Goal: Transaction & Acquisition: Purchase product/service

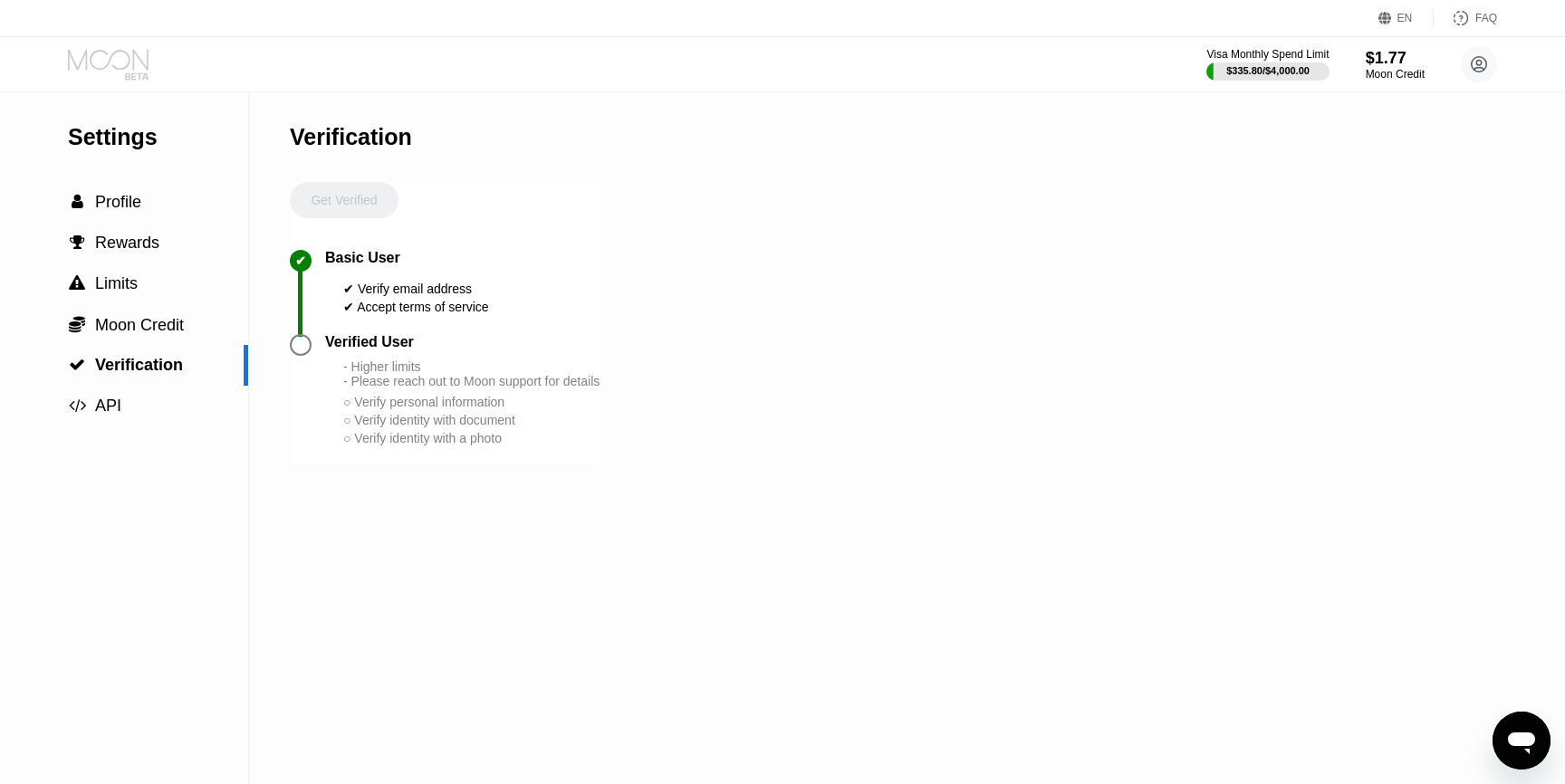
click at [130, 58] on icon at bounding box center [109, 64] width 84 height 32
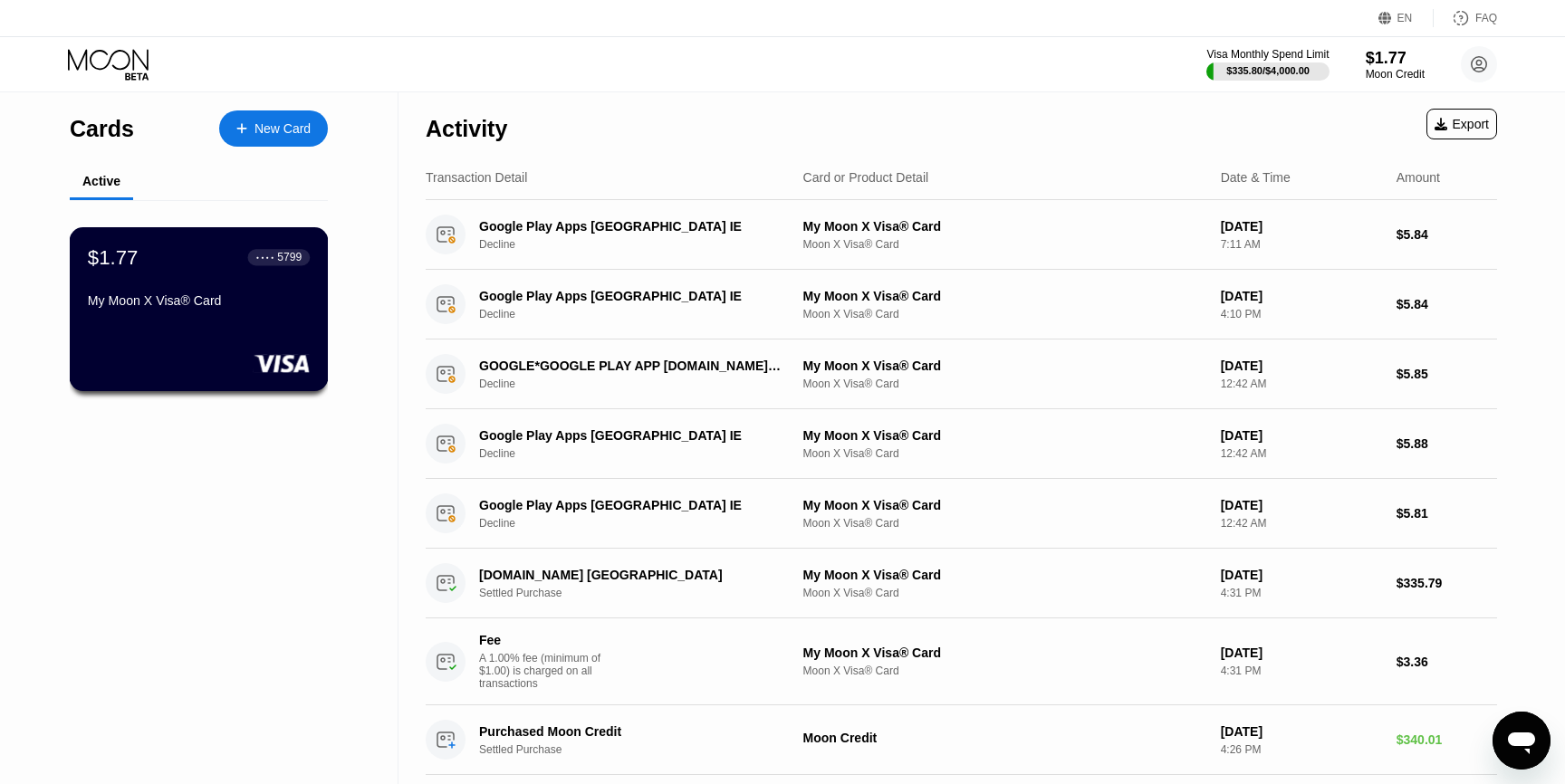
click at [254, 297] on div "My Moon X Visa® Card" at bounding box center [199, 300] width 222 height 15
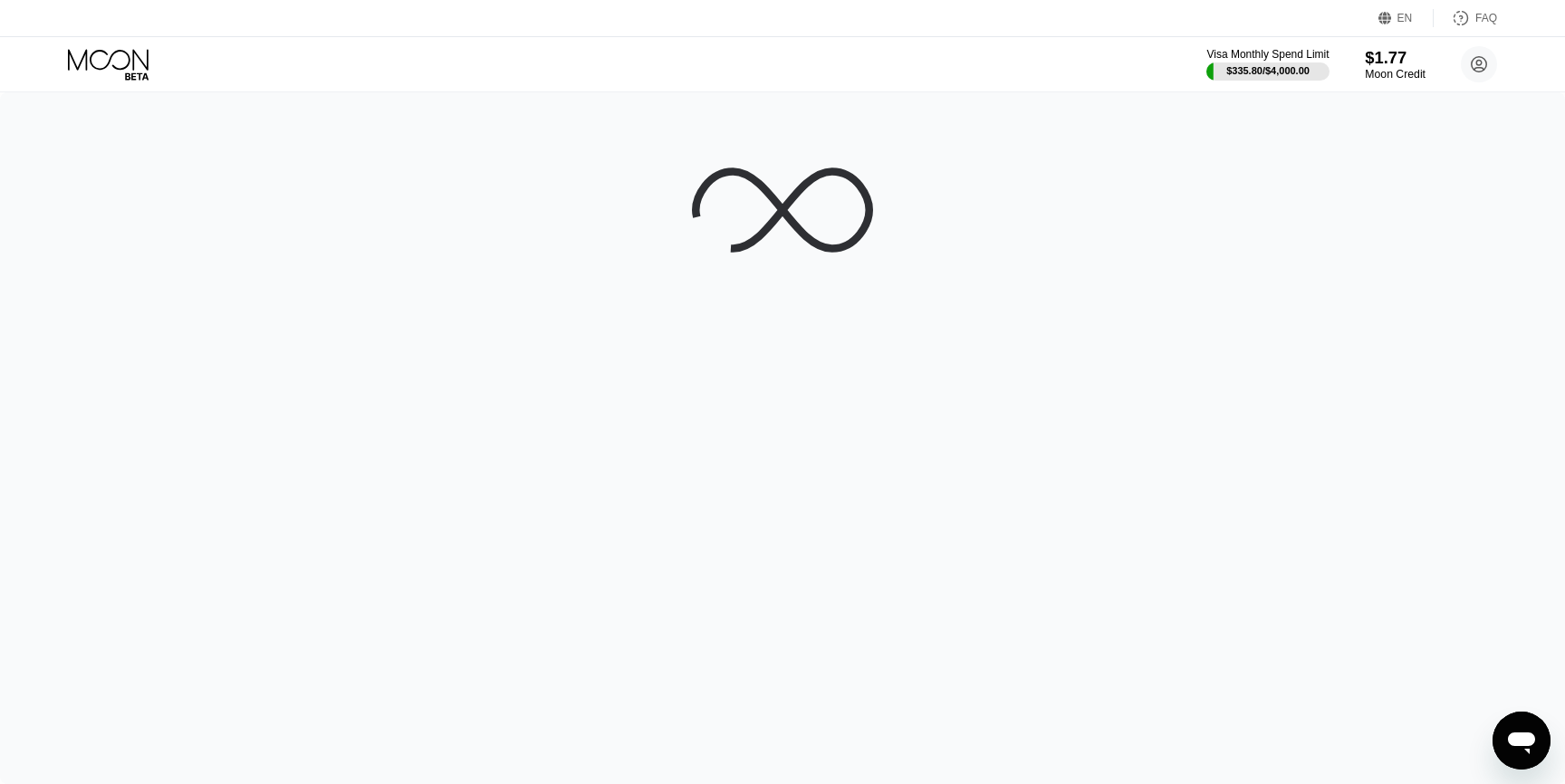
click at [1384, 56] on div "$1.77" at bounding box center [1394, 56] width 60 height 19
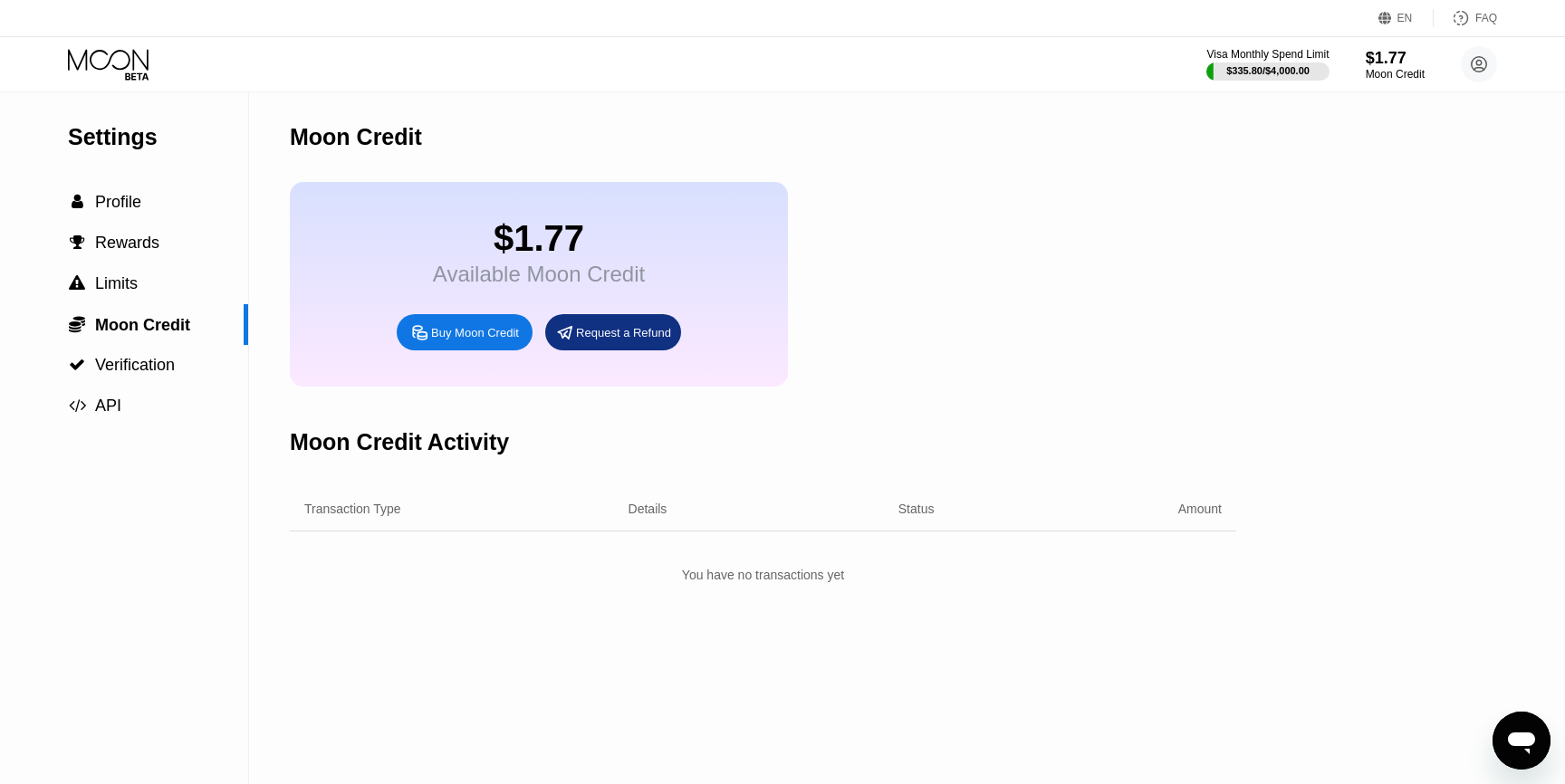
click at [478, 335] on div "Buy Moon Credit" at bounding box center [475, 333] width 88 height 16
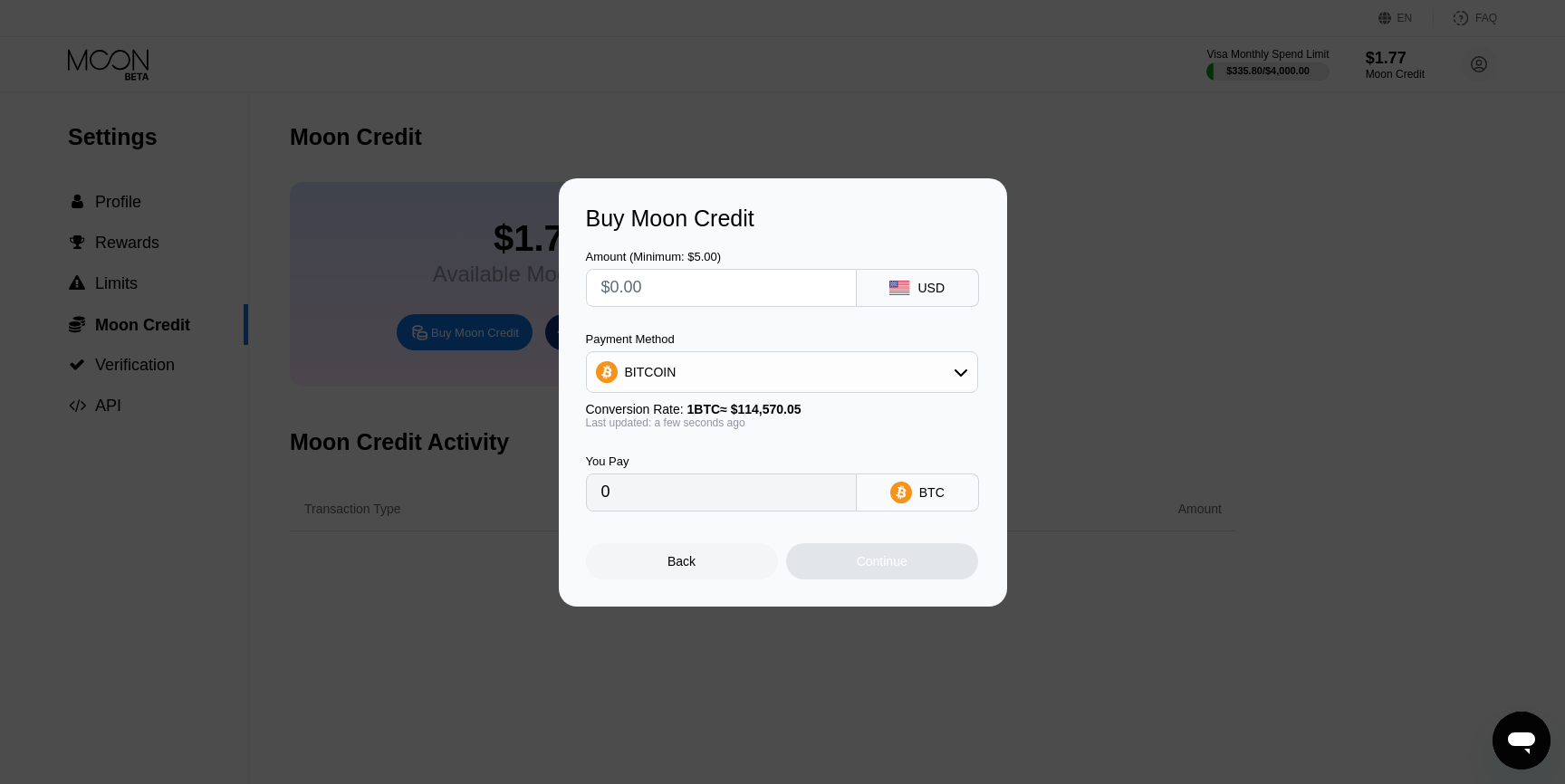
click at [911, 295] on div "USD" at bounding box center [917, 287] width 122 height 38
click at [797, 295] on input "text" at bounding box center [721, 287] width 240 height 37
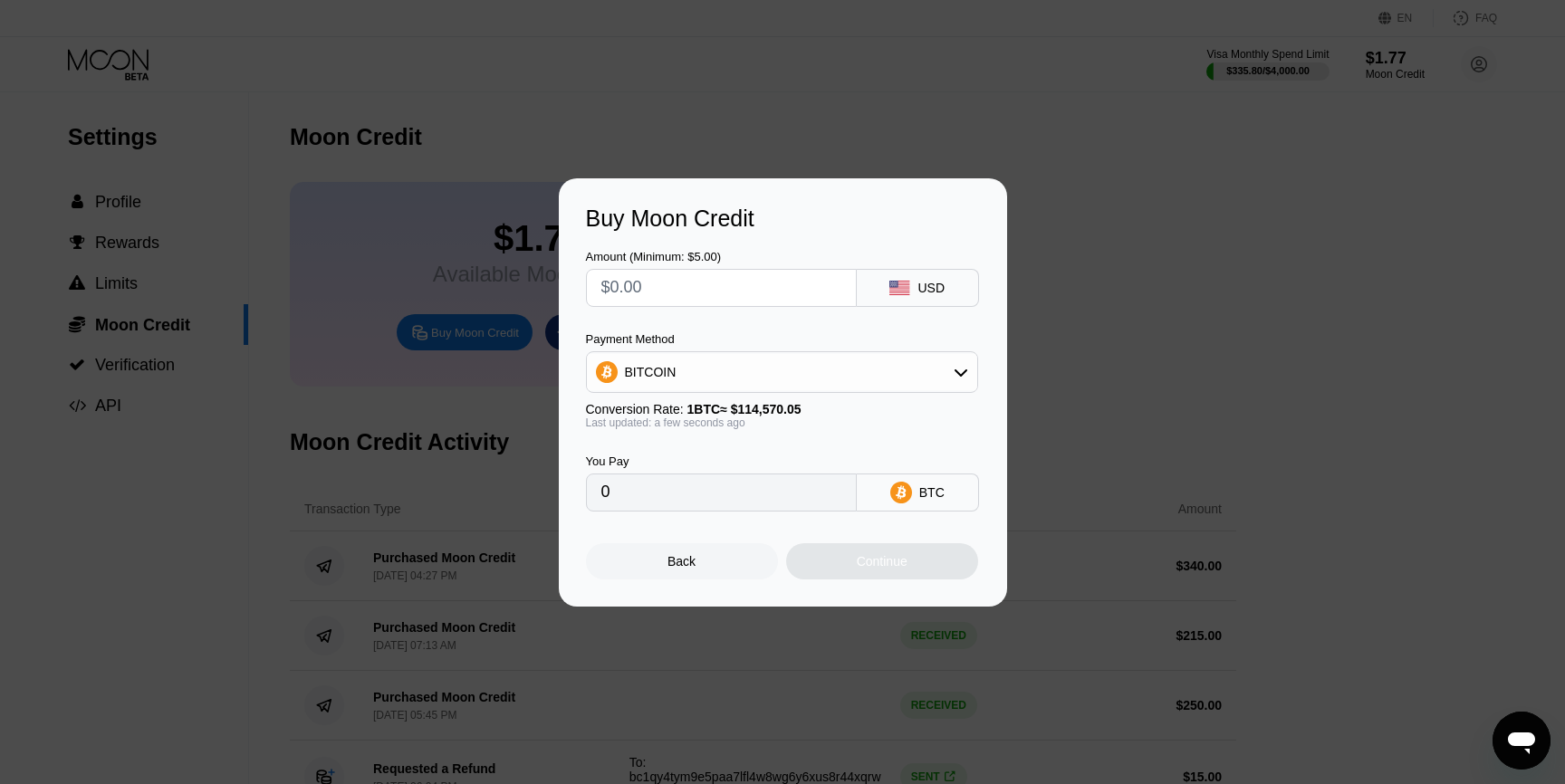
click at [1311, 32] on div at bounding box center [782, 392] width 1565 height 784
click at [1423, 80] on div at bounding box center [782, 392] width 1565 height 784
click at [759, 568] on div "Back" at bounding box center [682, 561] width 192 height 37
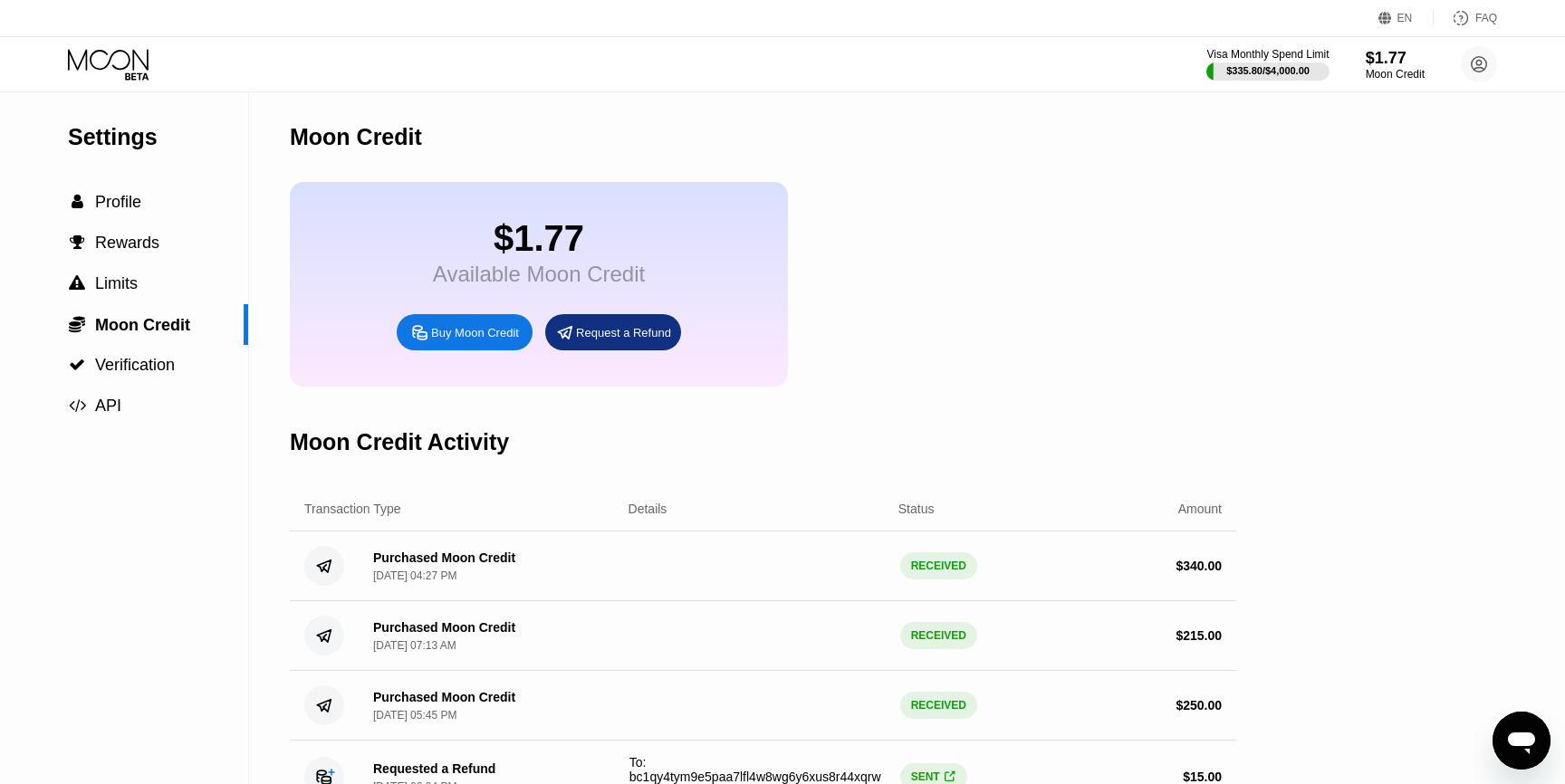
click at [483, 343] on div "Buy Moon Credit" at bounding box center [464, 332] width 136 height 37
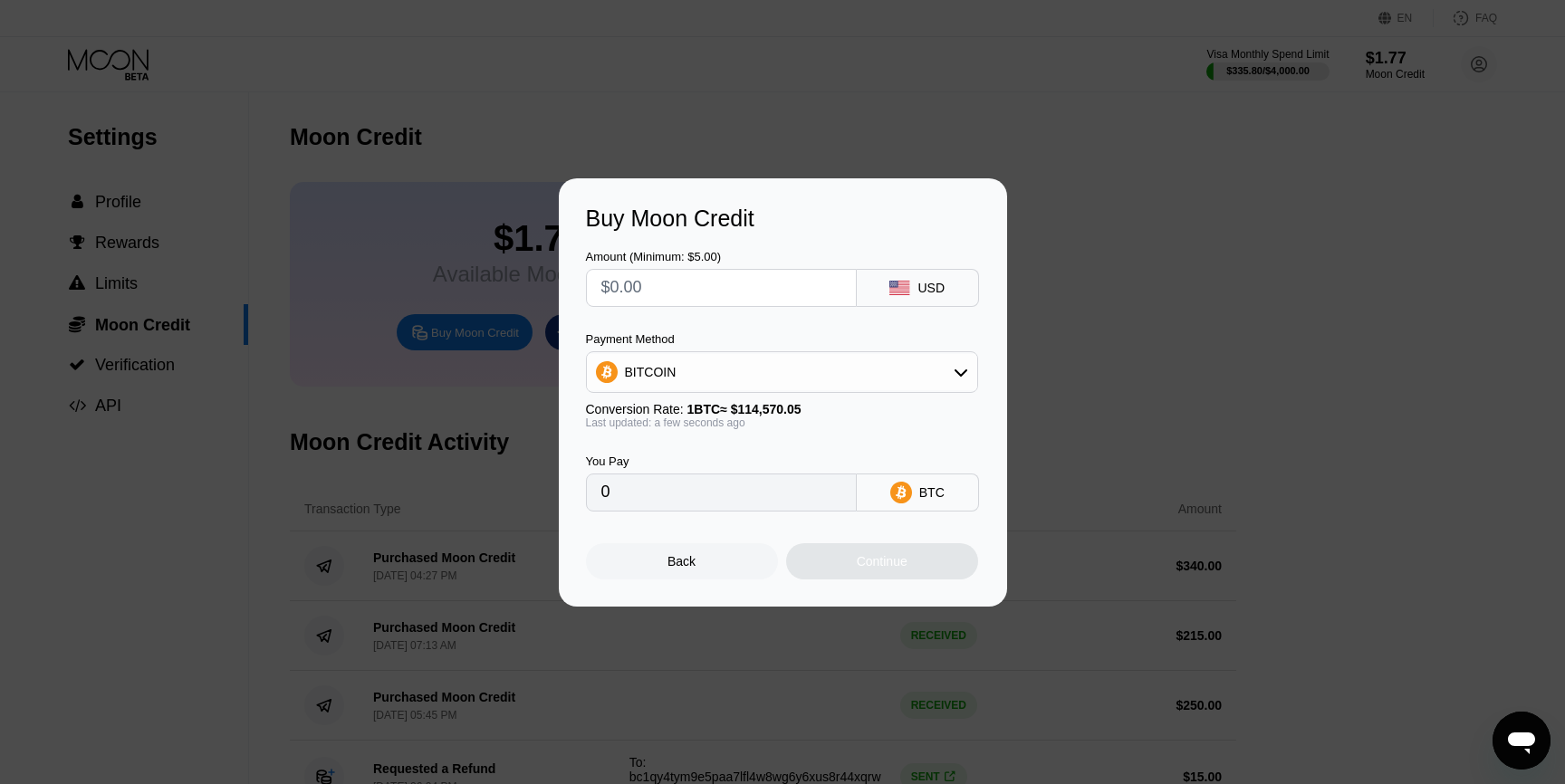
click at [900, 288] on rect at bounding box center [900, 287] width 20 height 15
click at [890, 348] on div "Payment Method BITCOIN" at bounding box center [782, 362] width 392 height 60
click at [864, 379] on div "BITCOIN" at bounding box center [782, 372] width 391 height 37
click at [782, 458] on div "USDT on TRON" at bounding box center [792, 461] width 341 height 15
type input "0.00"
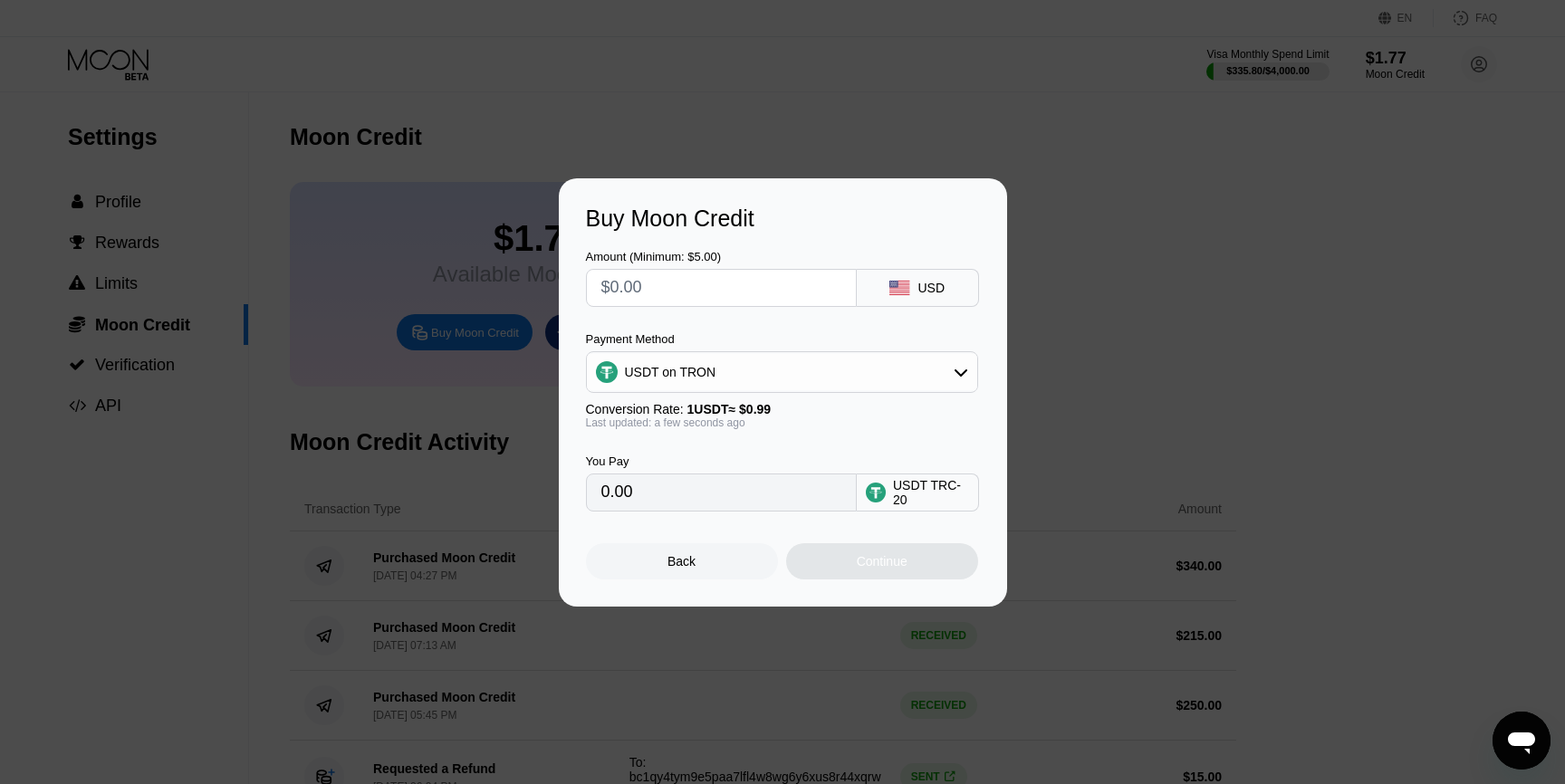
click at [751, 284] on input "text" at bounding box center [721, 287] width 240 height 37
type input "$9"
type input "9.09"
type input "$90"
type input "90.91"
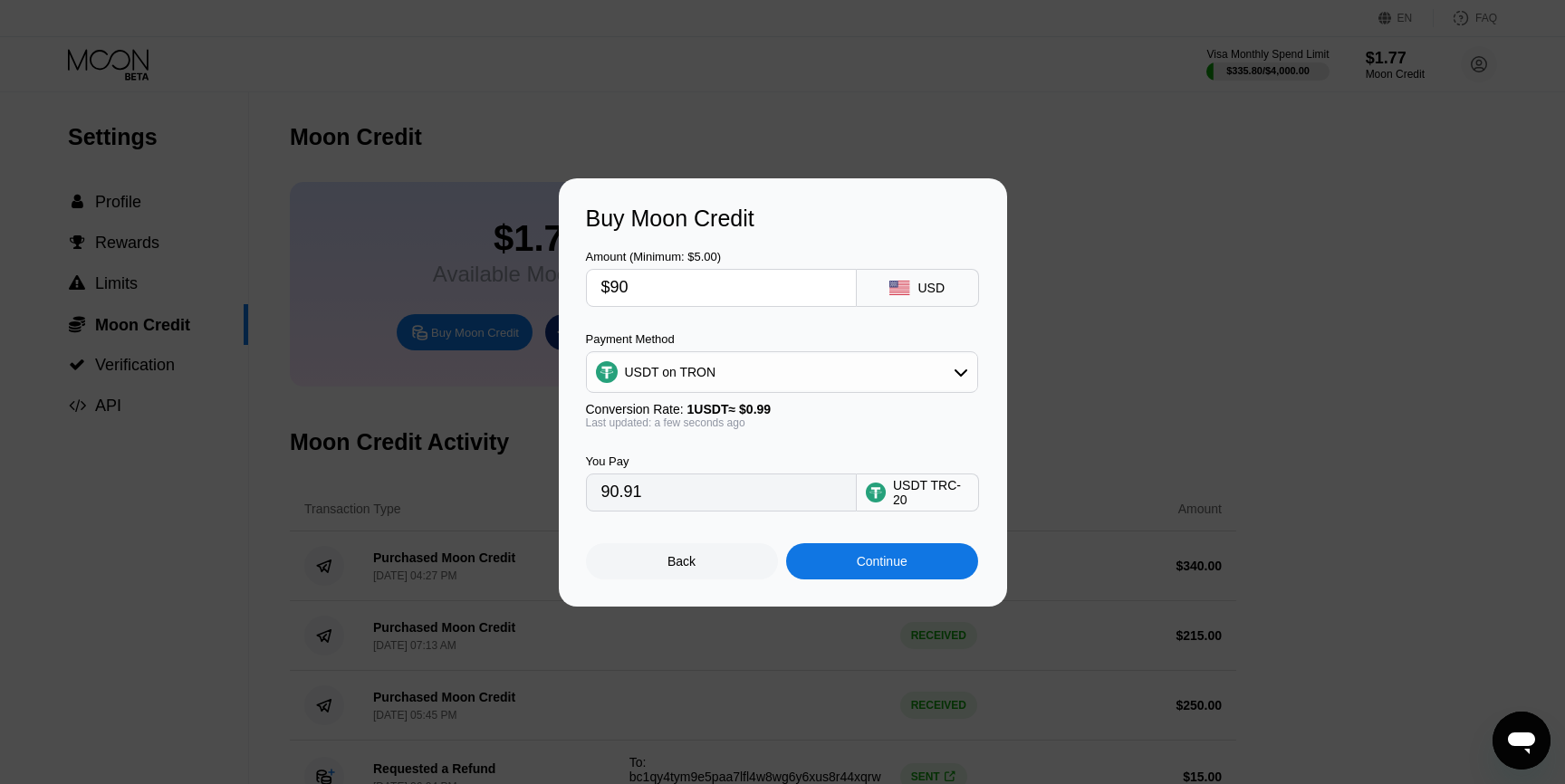
type input "$900"
type input "909.09"
type input "$900"
click at [861, 569] on div "Continue" at bounding box center [883, 561] width 192 height 37
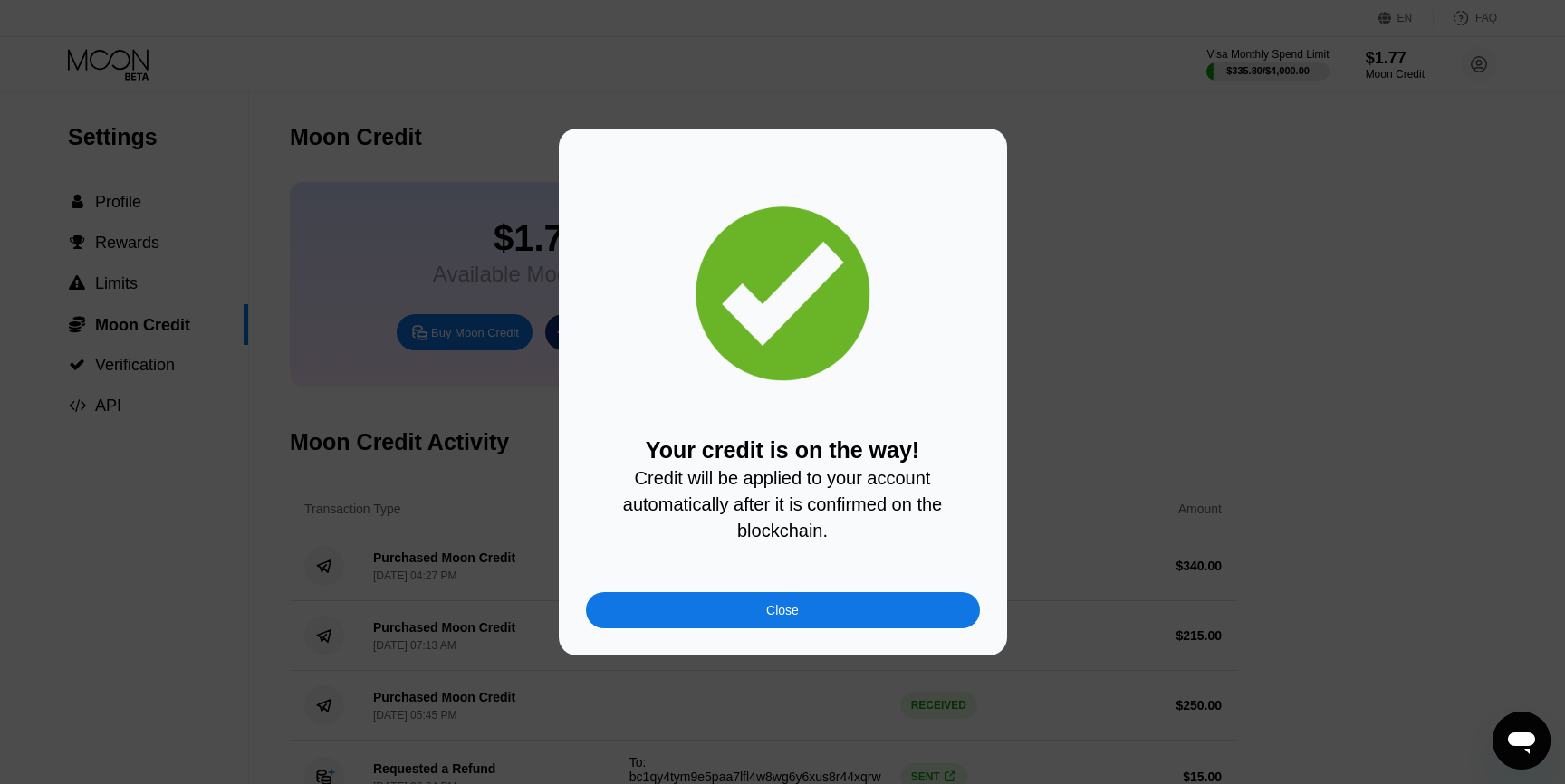
click at [1160, 83] on div at bounding box center [782, 392] width 1565 height 784
click at [871, 626] on div "Close" at bounding box center [782, 610] width 394 height 37
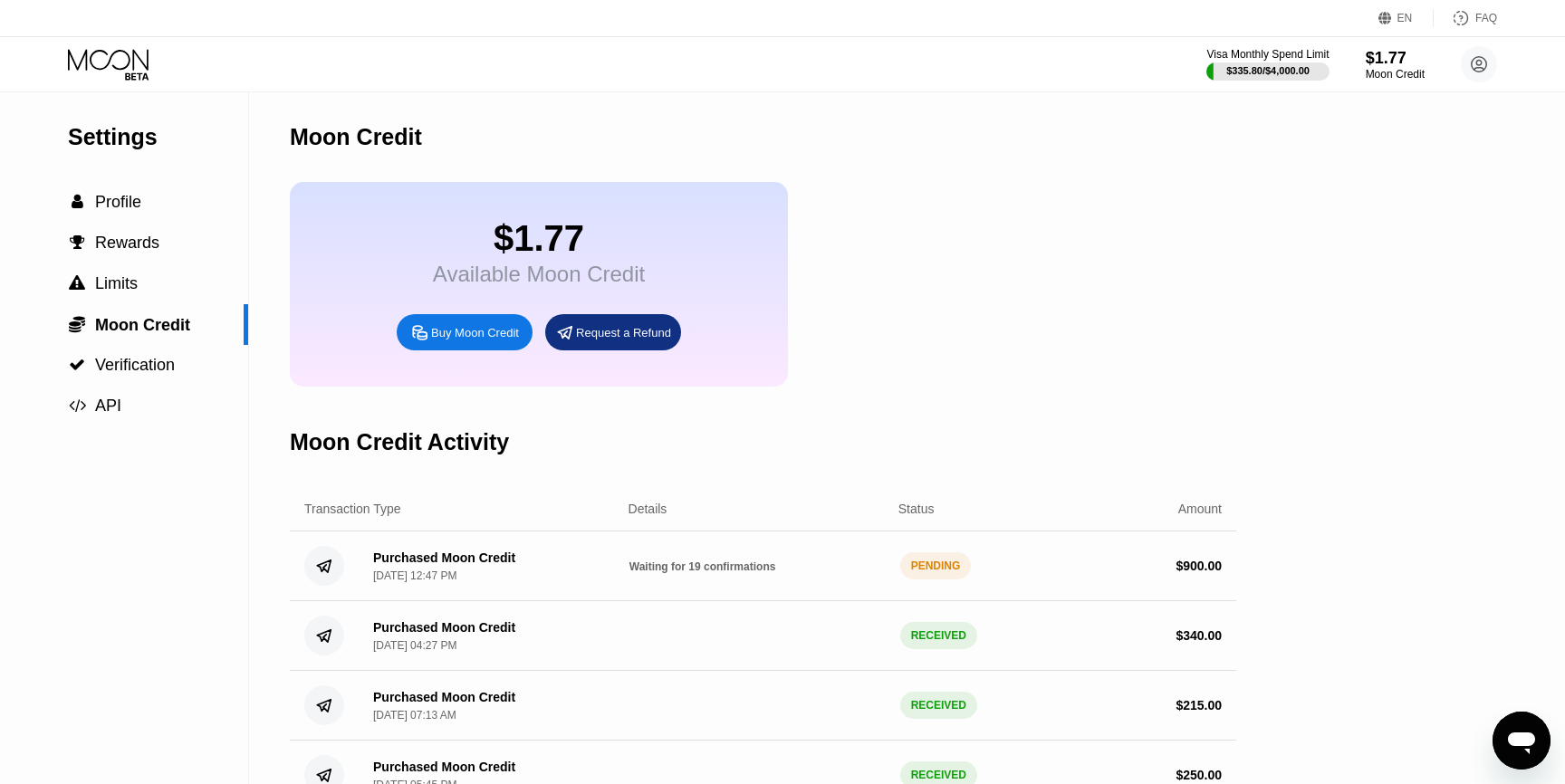
click at [114, 196] on span "Profile" at bounding box center [118, 201] width 47 height 18
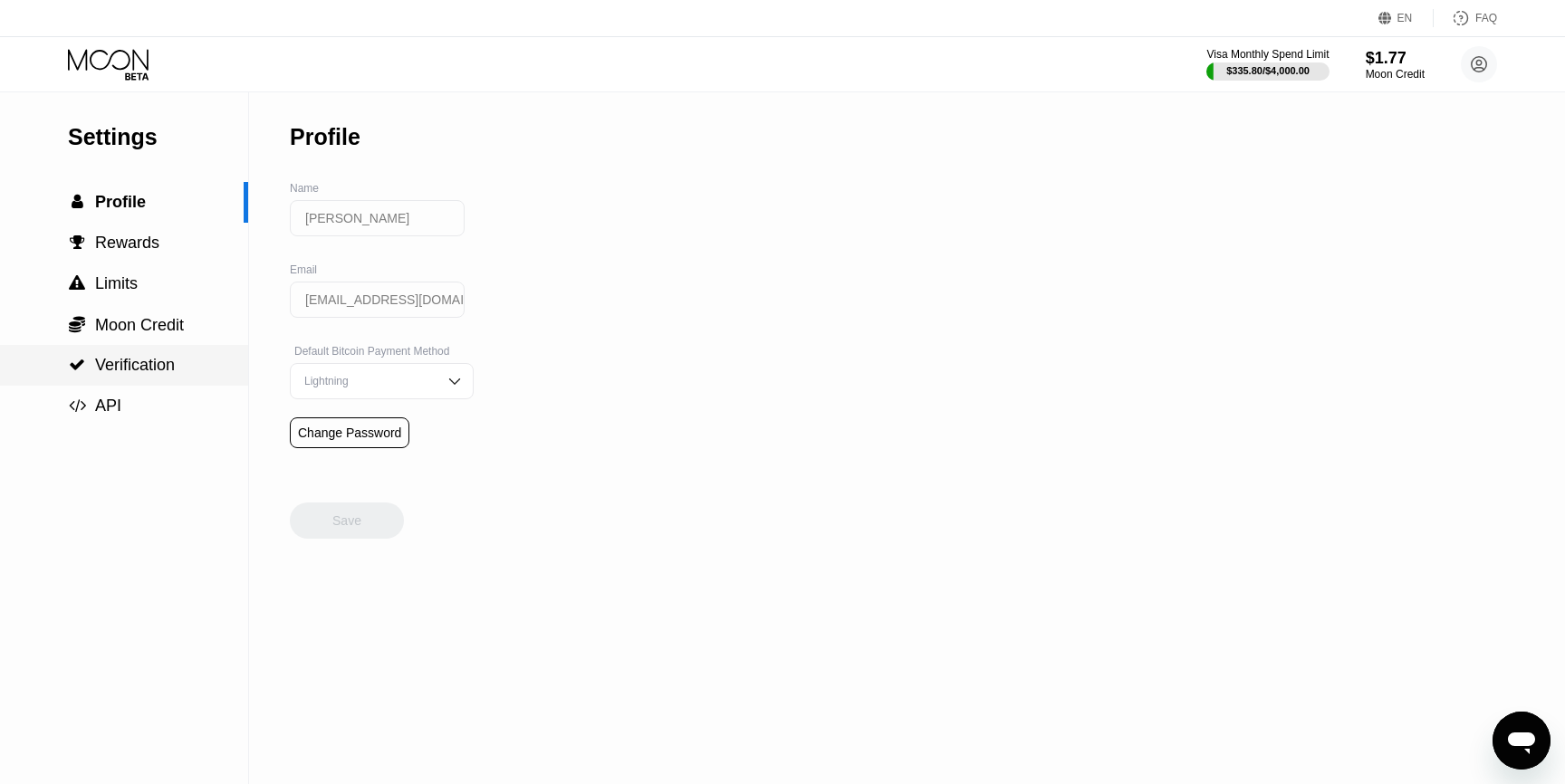
click at [176, 346] on div " Verification" at bounding box center [124, 365] width 248 height 41
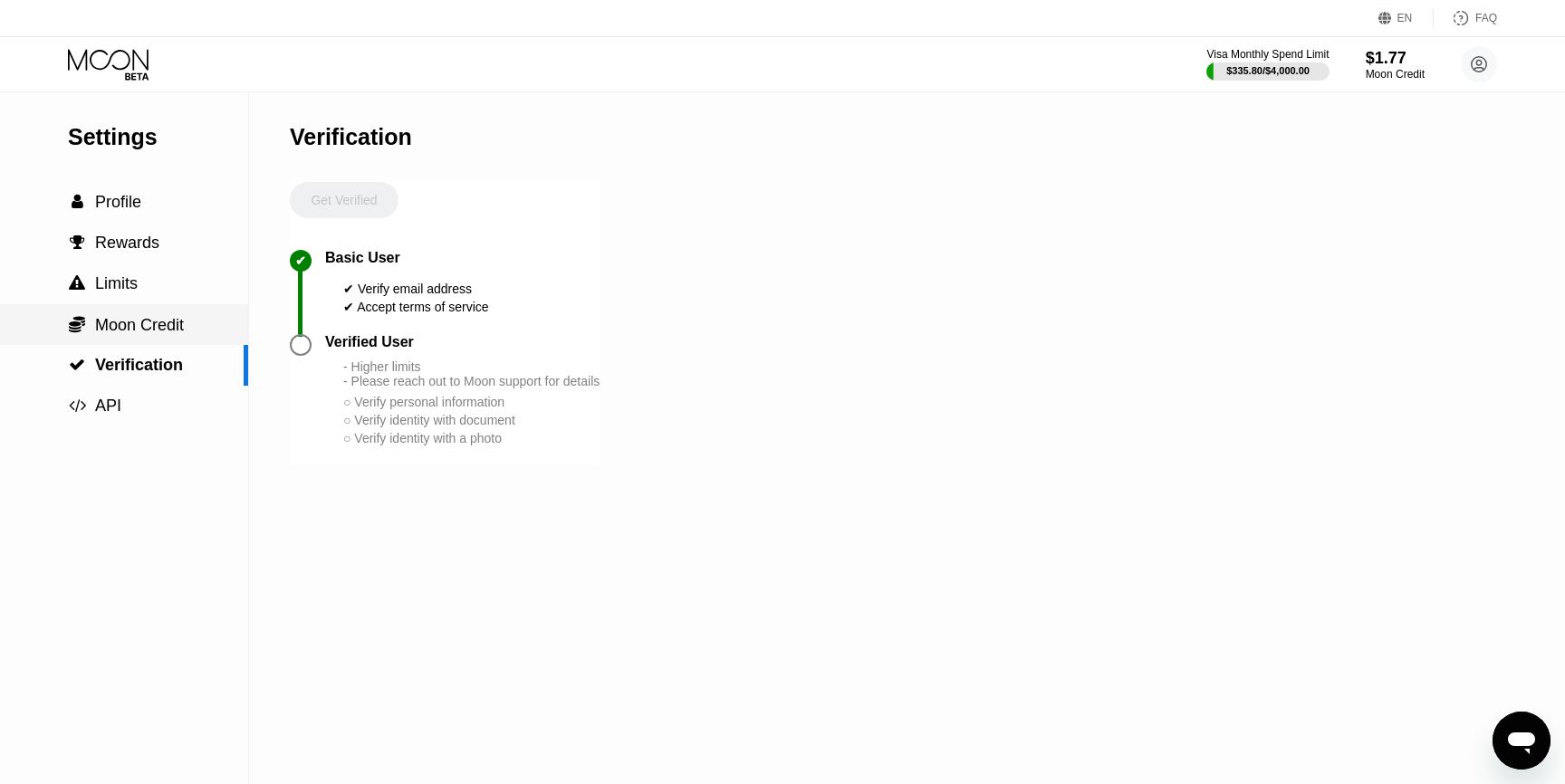
click at [176, 339] on div " Moon Credit" at bounding box center [124, 324] width 248 height 41
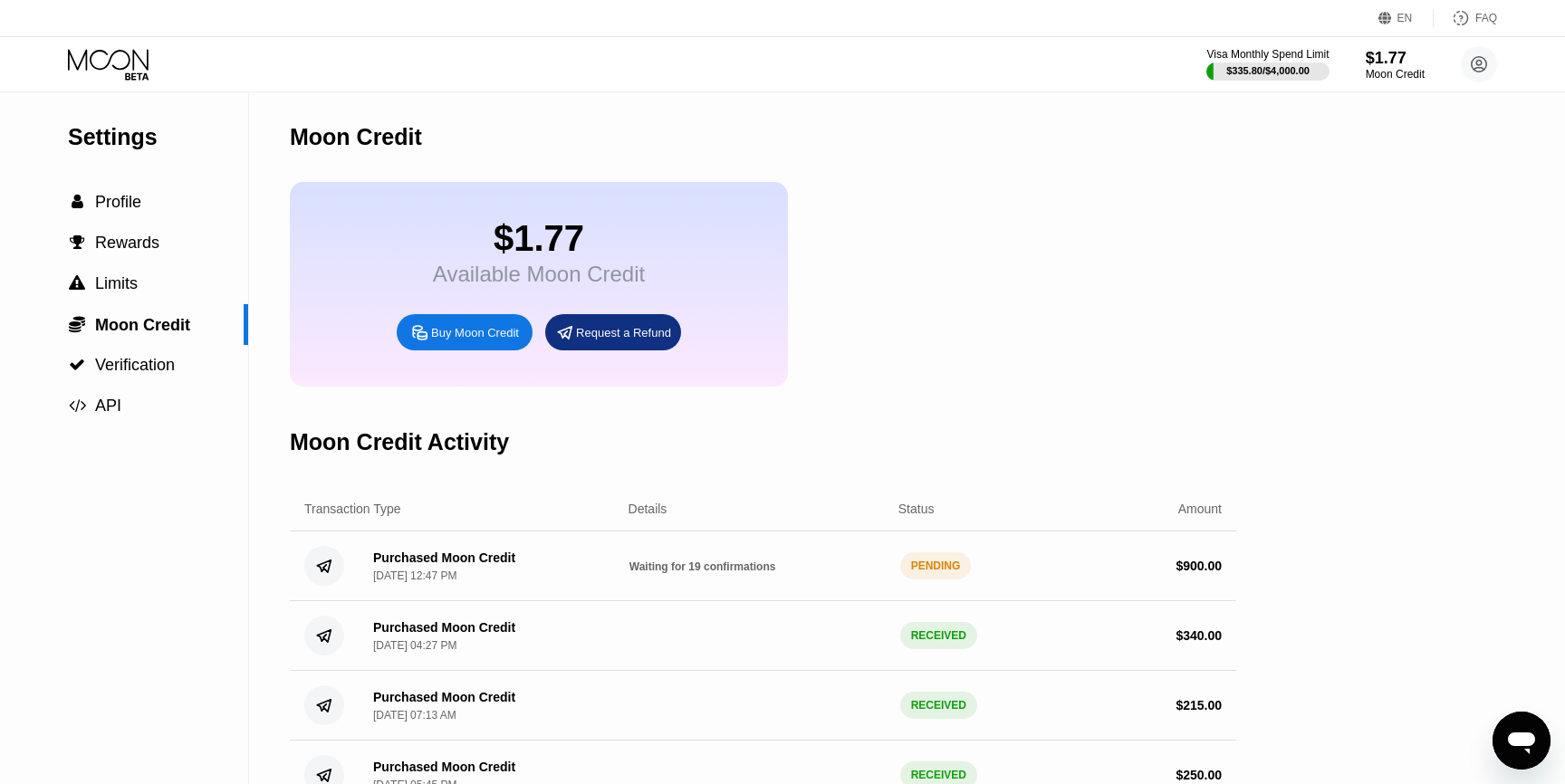
click at [141, 51] on icon at bounding box center [109, 64] width 84 height 32
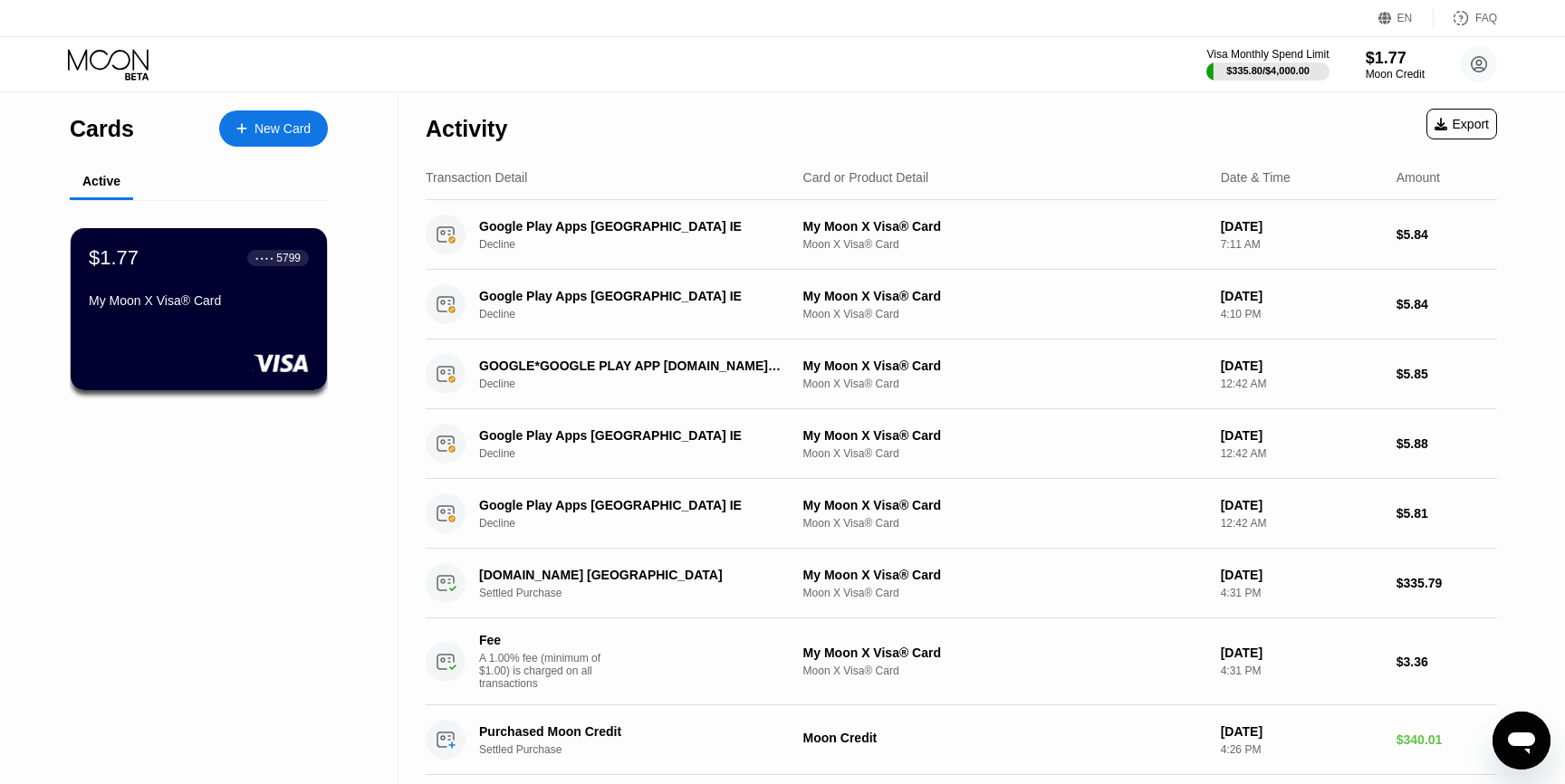
click at [128, 67] on icon at bounding box center [109, 64] width 84 height 32
